Goal: Check status

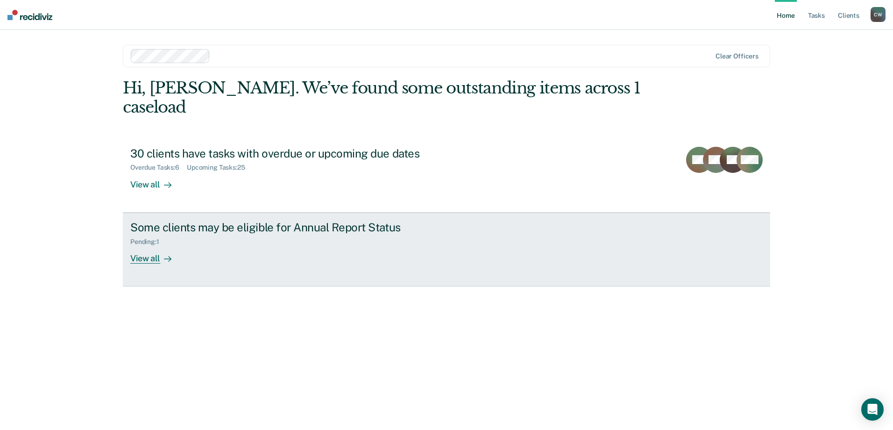
click at [154, 245] on div "View all" at bounding box center [156, 254] width 52 height 18
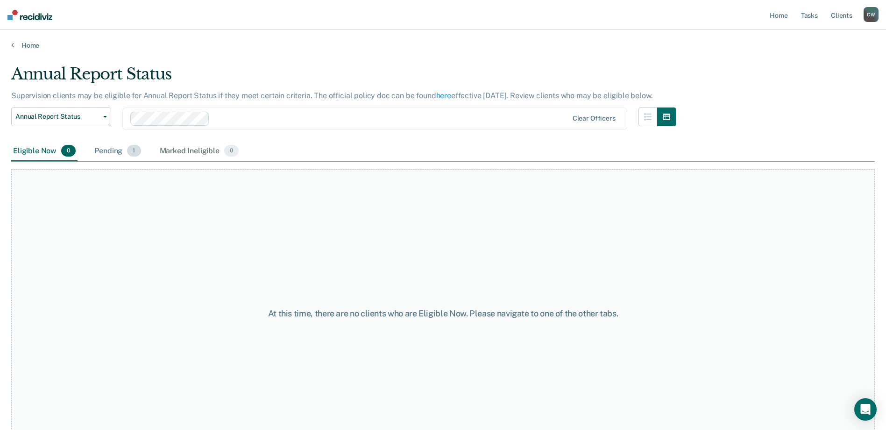
click at [114, 150] on div "Pending 1" at bounding box center [117, 151] width 50 height 21
